Goal: Transaction & Acquisition: Purchase product/service

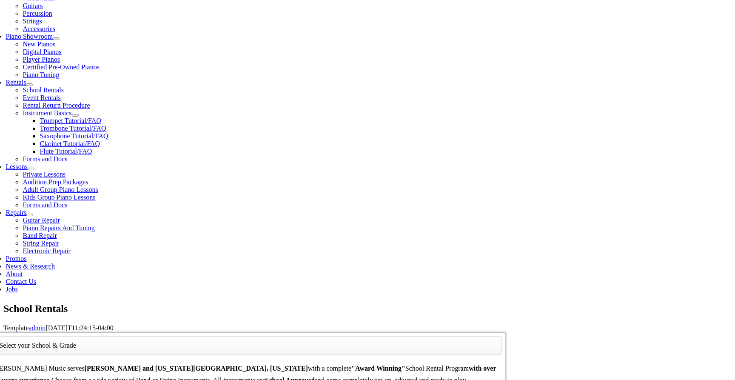
scroll to position [237, 0]
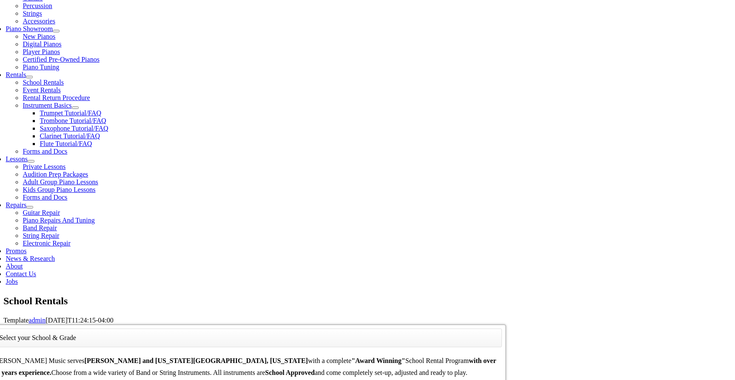
type input "india"
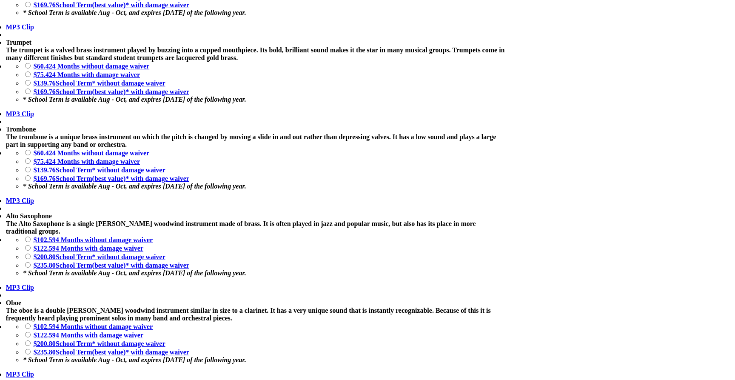
scroll to position [957, 0]
